Goal: Transaction & Acquisition: Purchase product/service

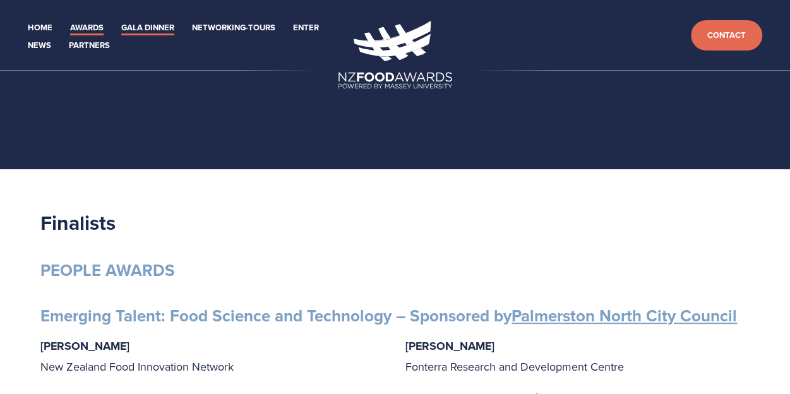
click at [153, 26] on link "Gala Dinner" at bounding box center [147, 28] width 53 height 15
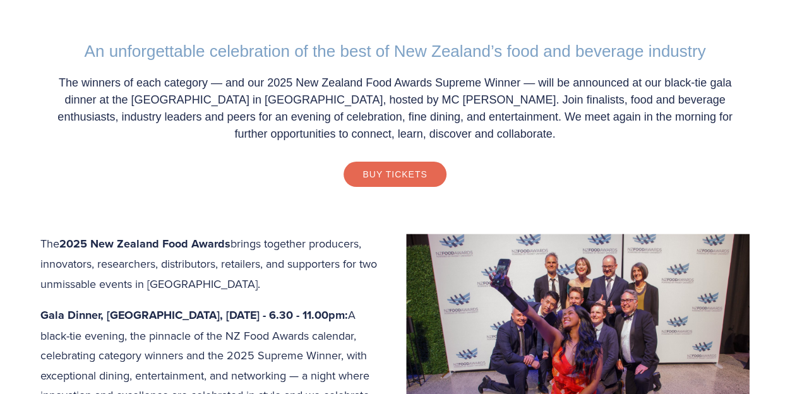
scroll to position [385, 0]
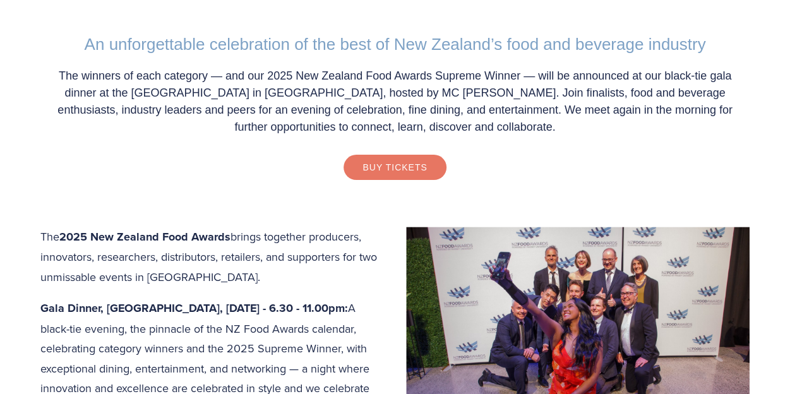
click at [382, 161] on link "Buy Tickets" at bounding box center [395, 167] width 102 height 25
